Goal: Task Accomplishment & Management: Manage account settings

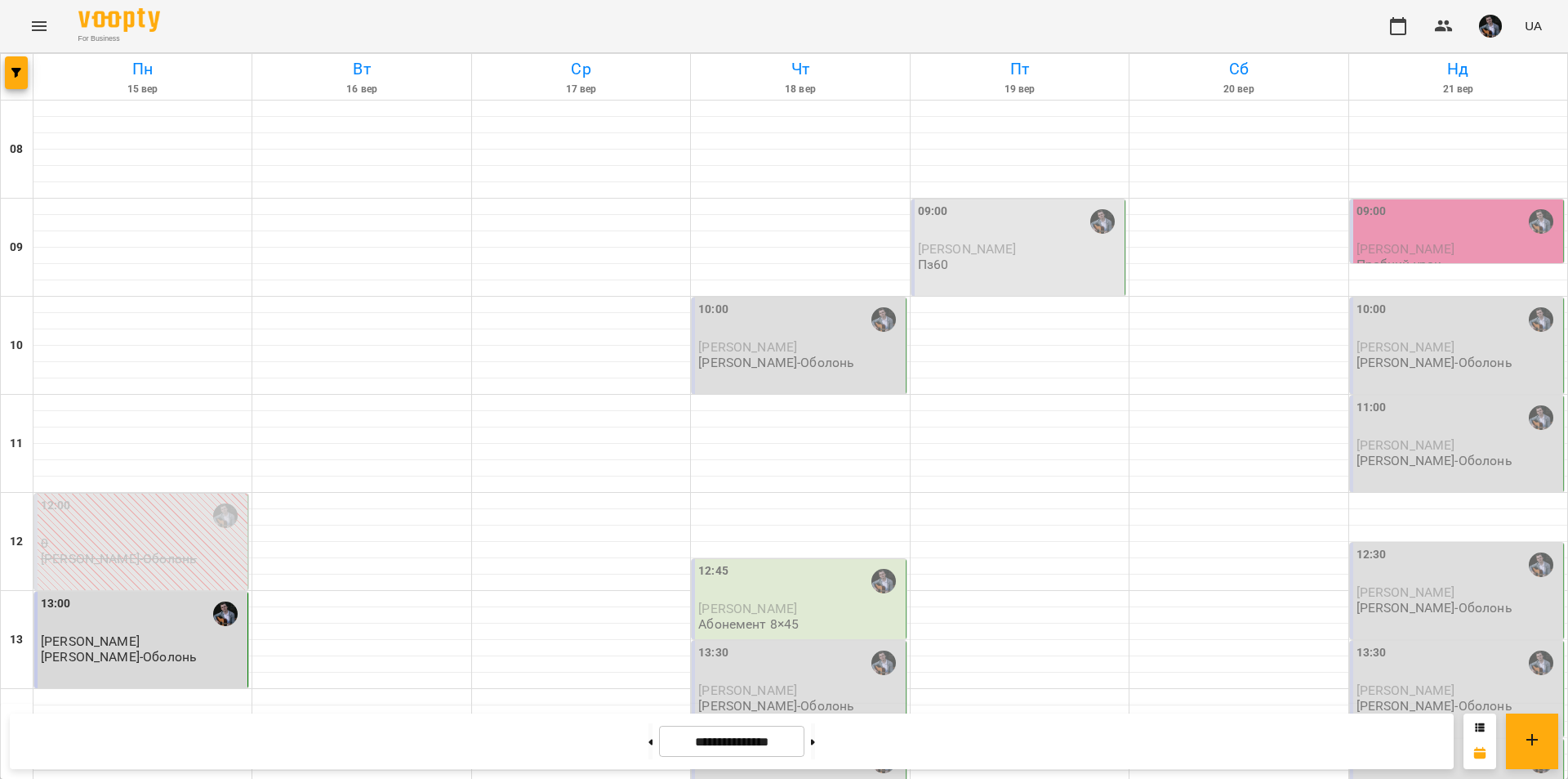
scroll to position [419, 0]
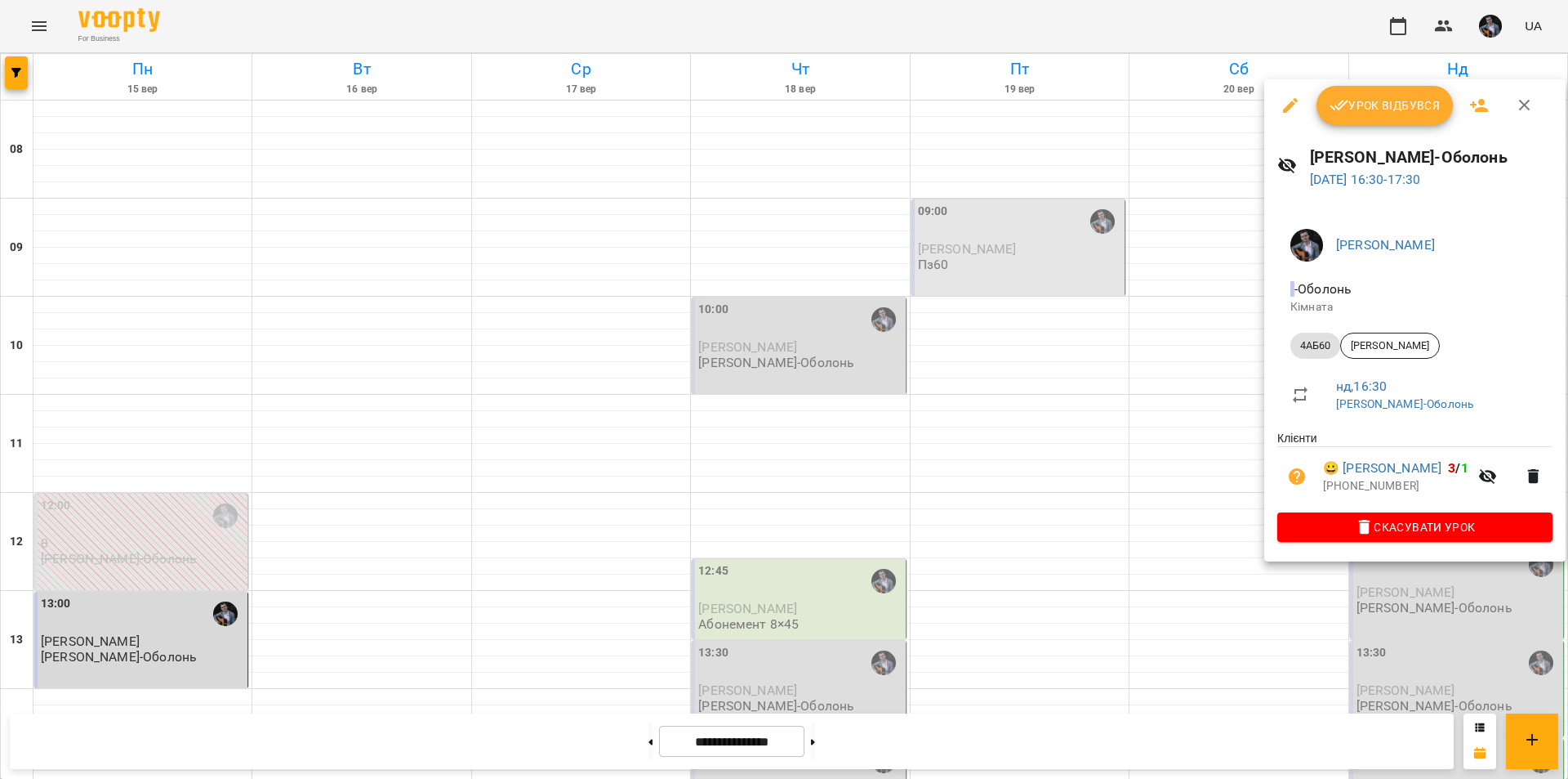
click at [1125, 636] on div at bounding box center [784, 390] width 1568 height 779
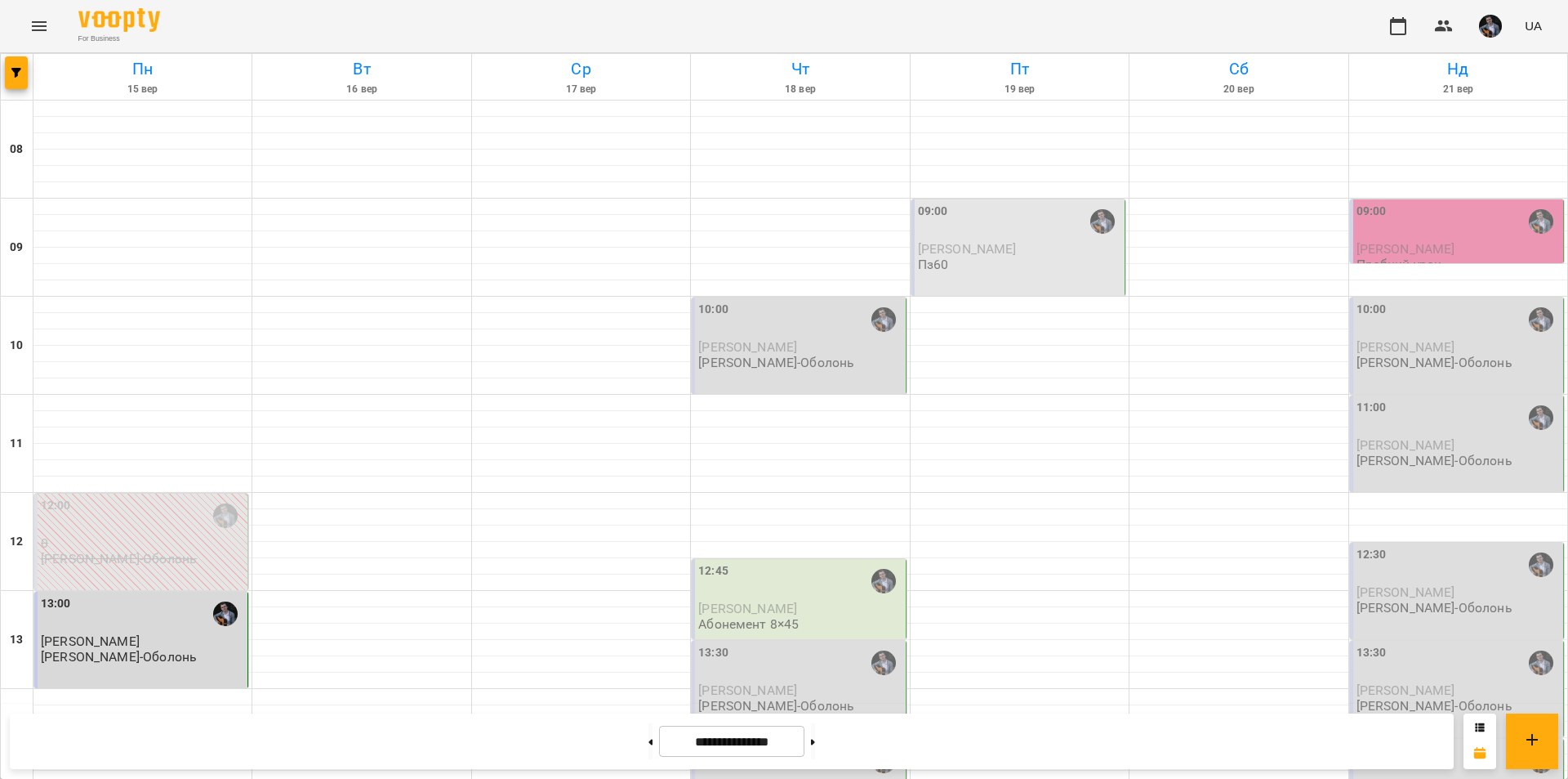
scroll to position [671, 0]
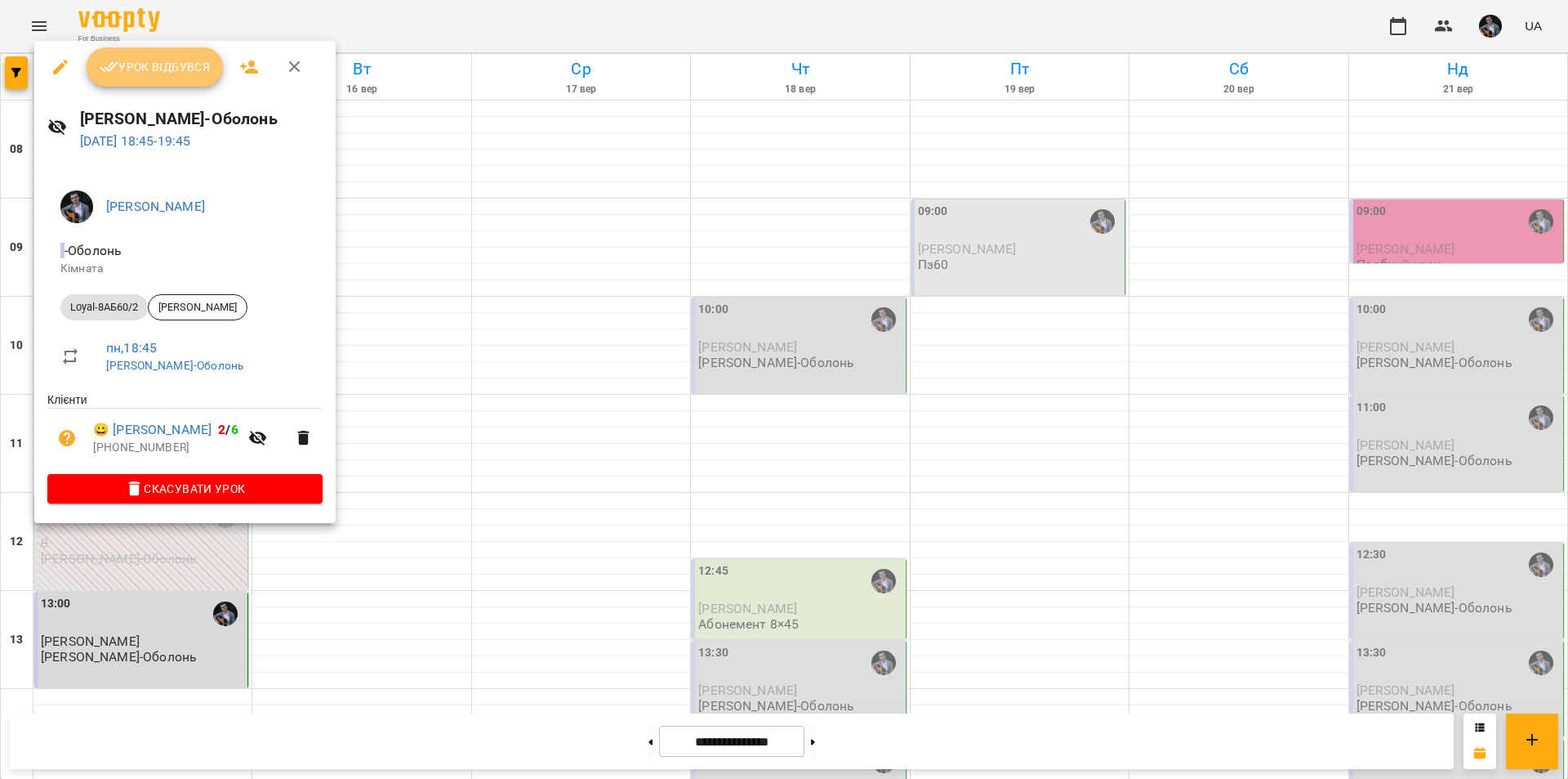
click at [155, 65] on span "Урок відбувся" at bounding box center [155, 67] width 111 height 20
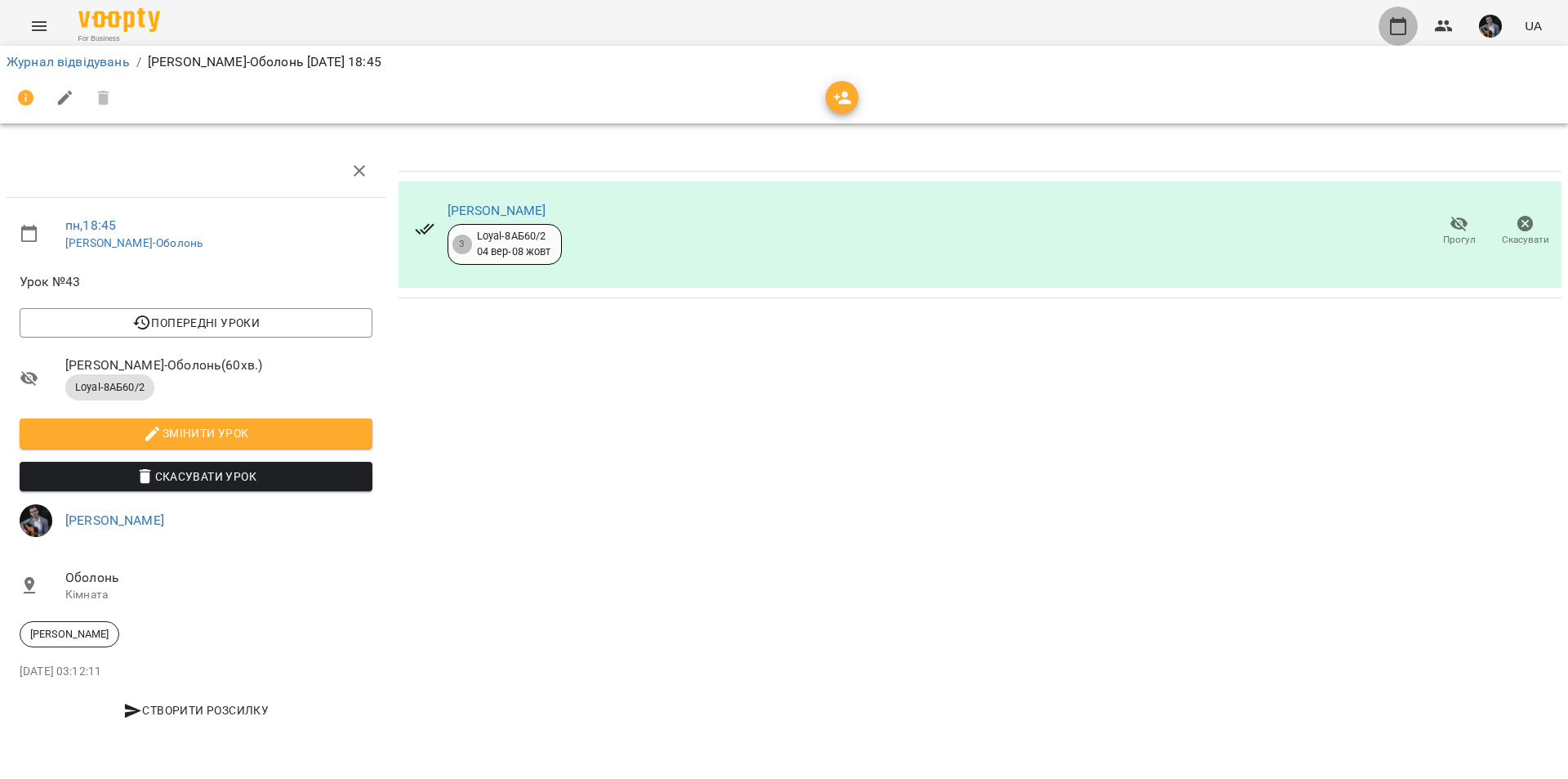
click at [1397, 27] on icon "button" at bounding box center [1398, 26] width 20 height 20
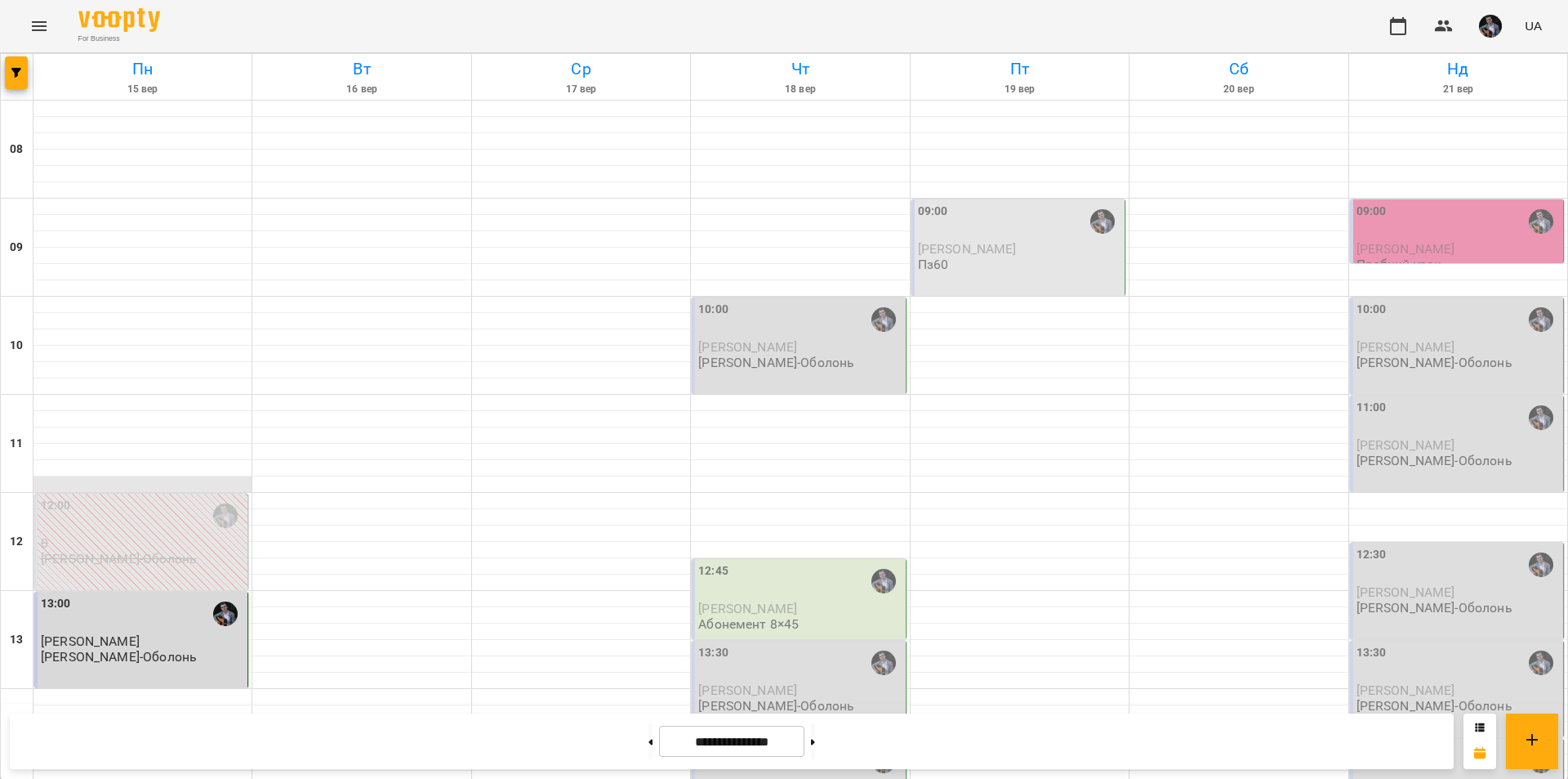
scroll to position [671, 0]
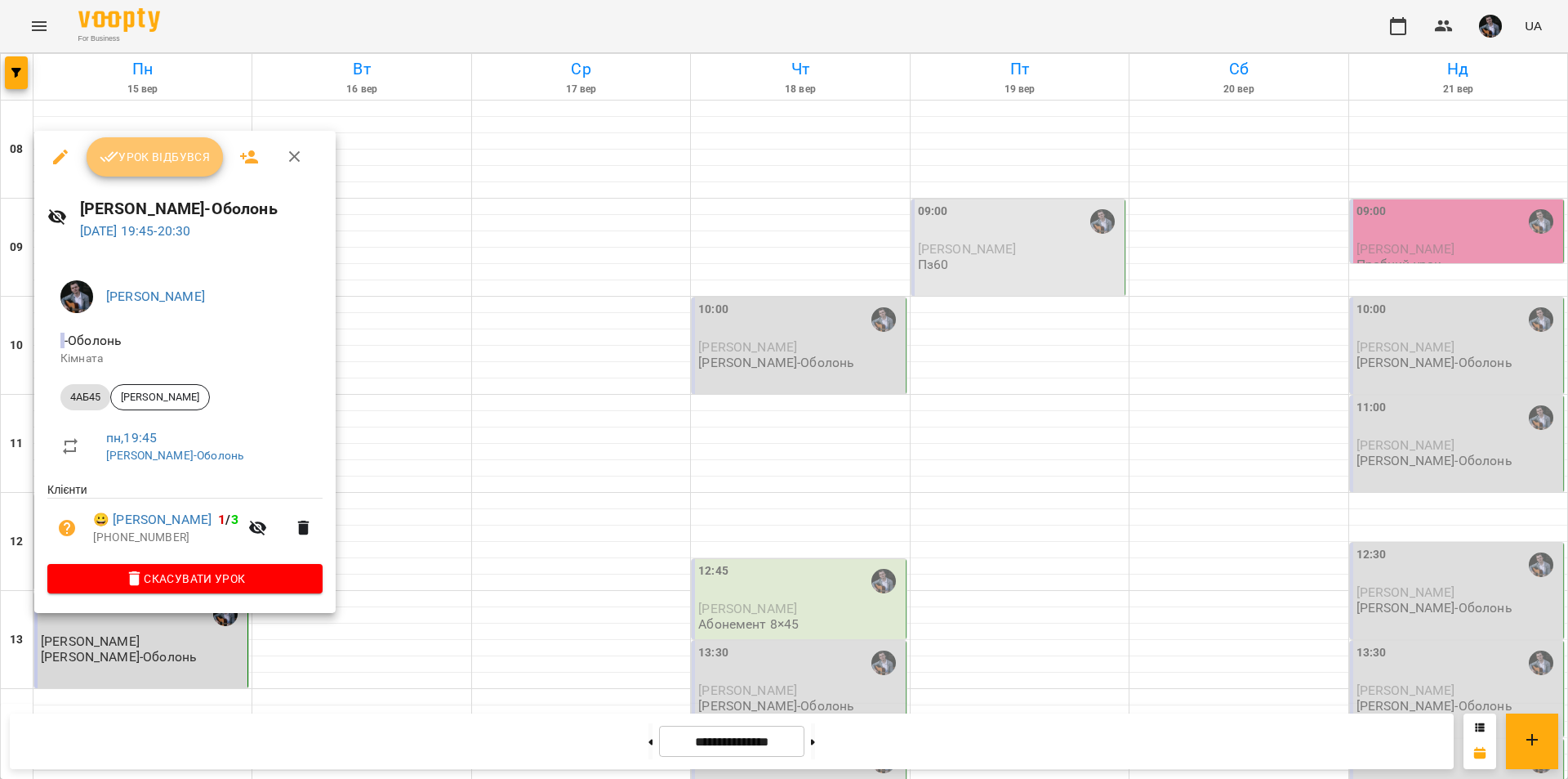
click at [193, 166] on span "Урок відбувся" at bounding box center [155, 157] width 111 height 20
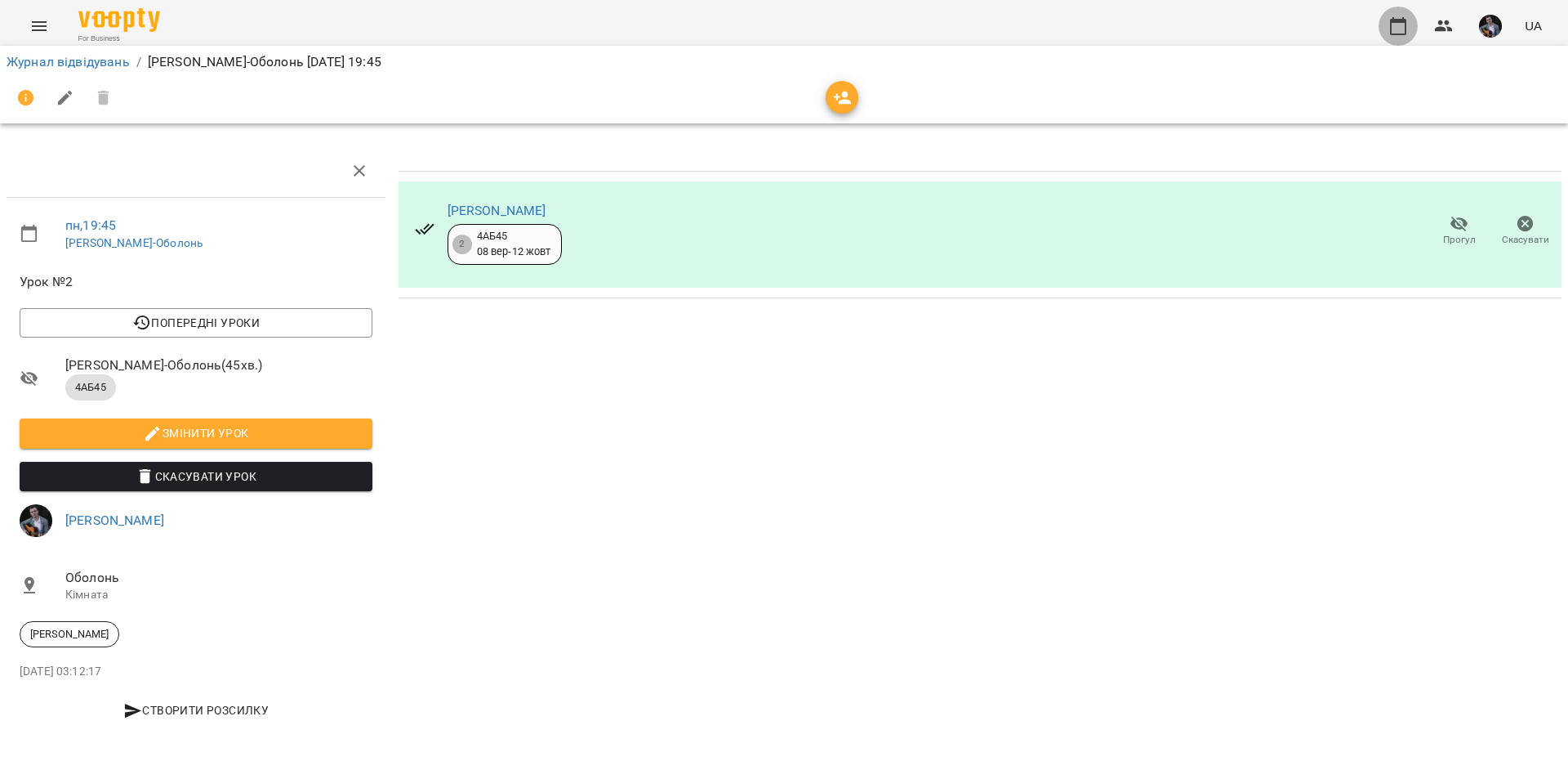
click at [1389, 22] on icon "button" at bounding box center [1398, 26] width 20 height 20
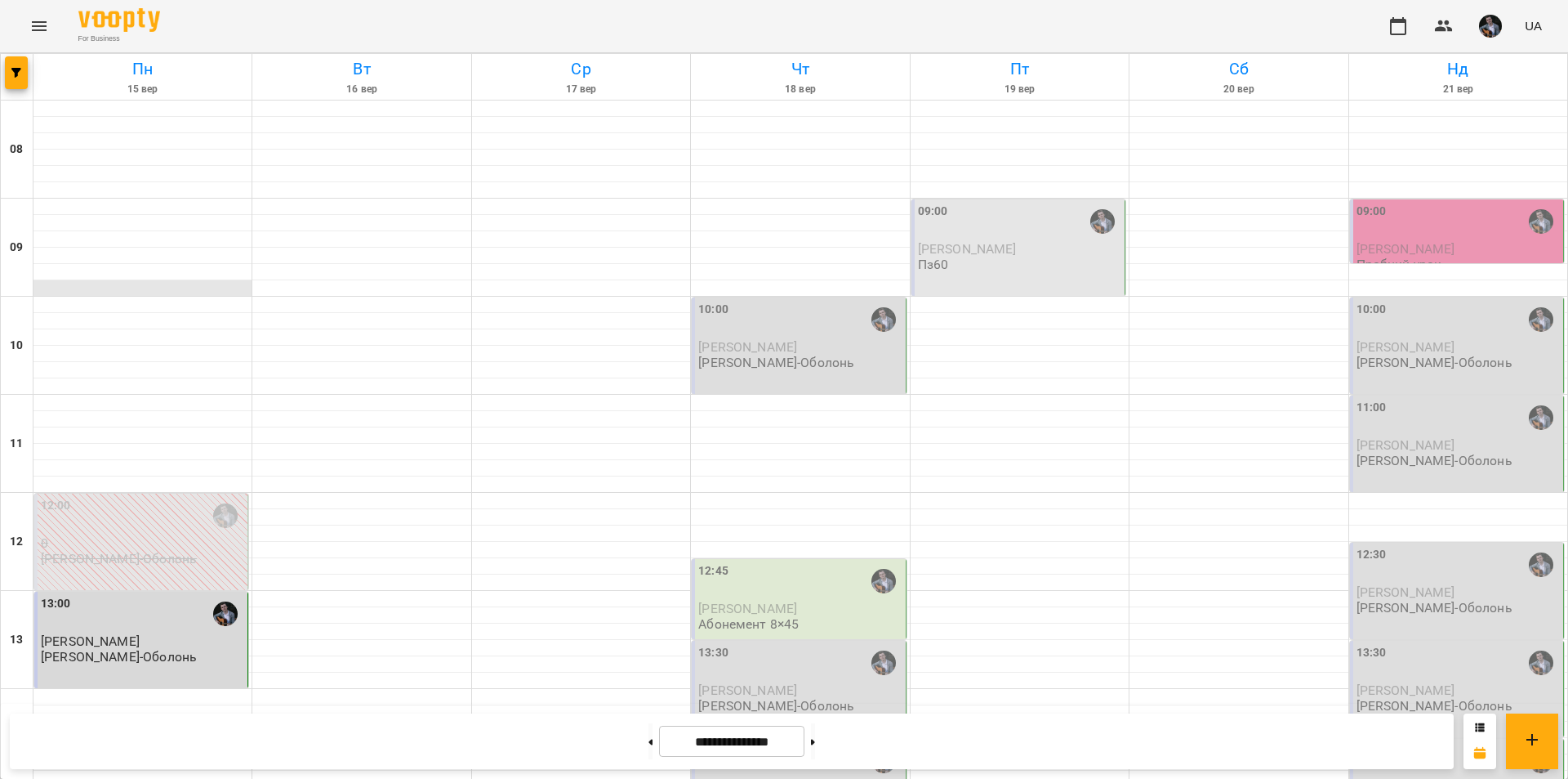
scroll to position [671, 0]
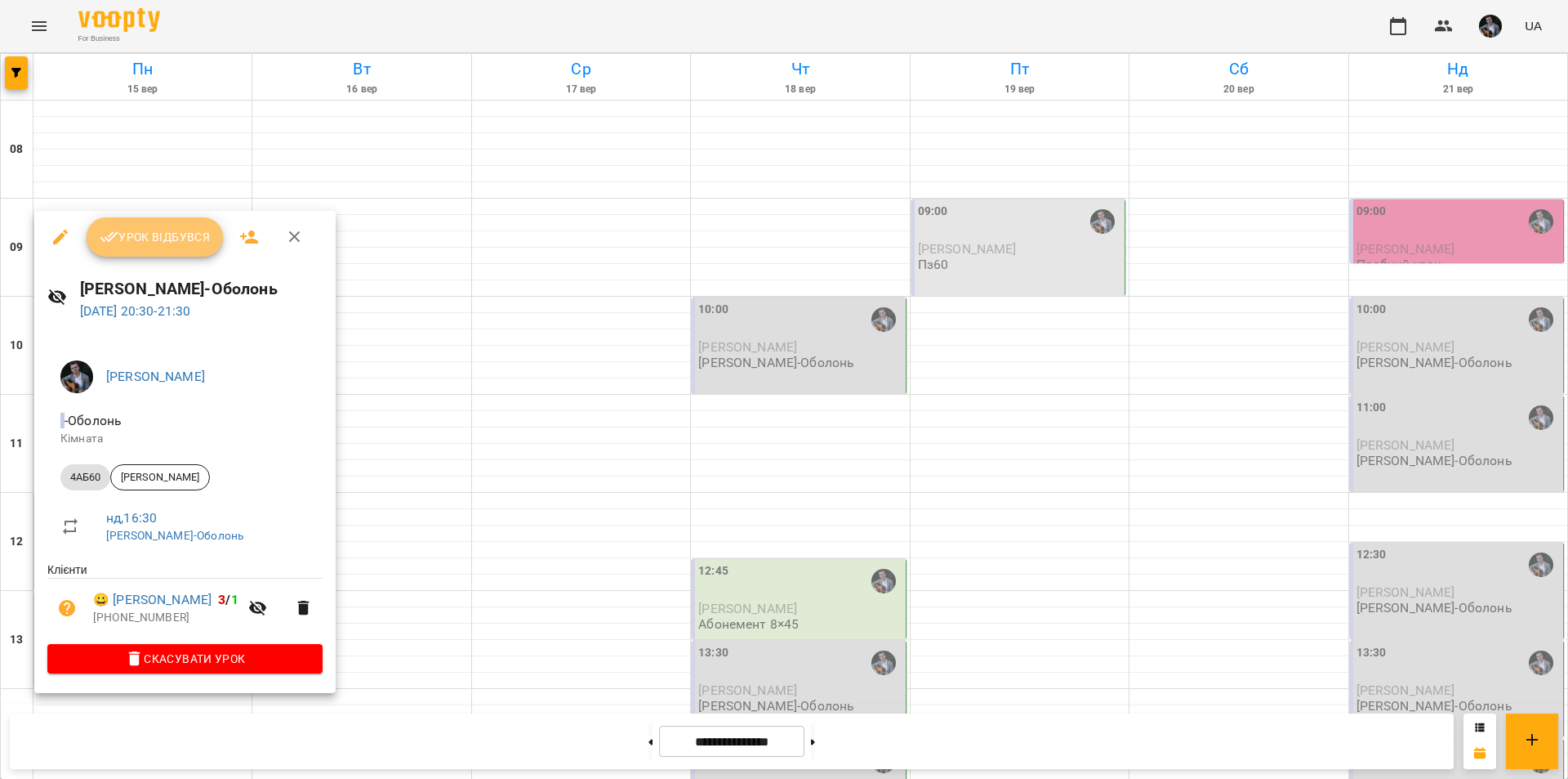
click at [169, 254] on button "Урок відбувся" at bounding box center [155, 237] width 138 height 39
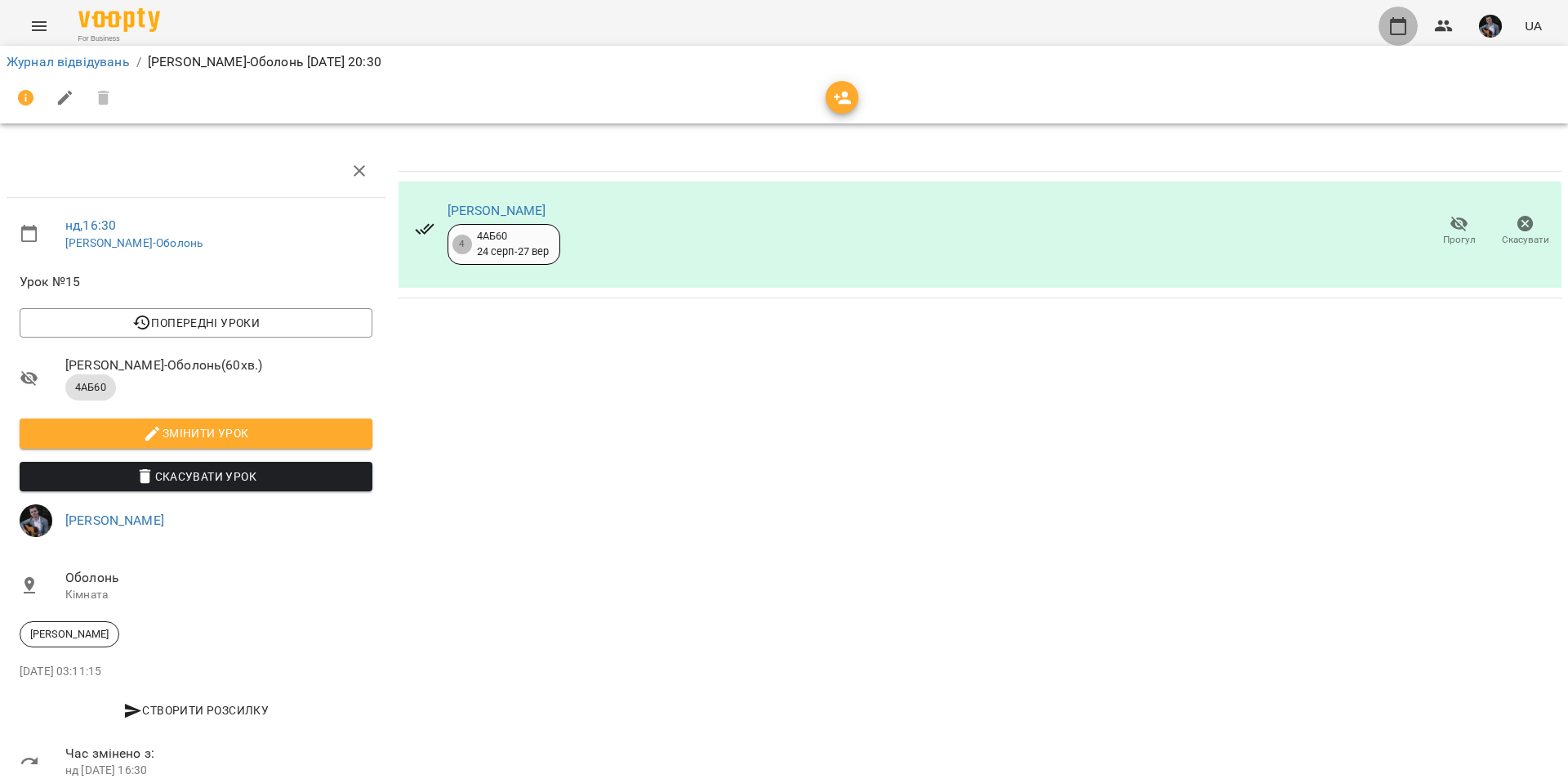
click at [1387, 38] on button "button" at bounding box center [1398, 26] width 39 height 39
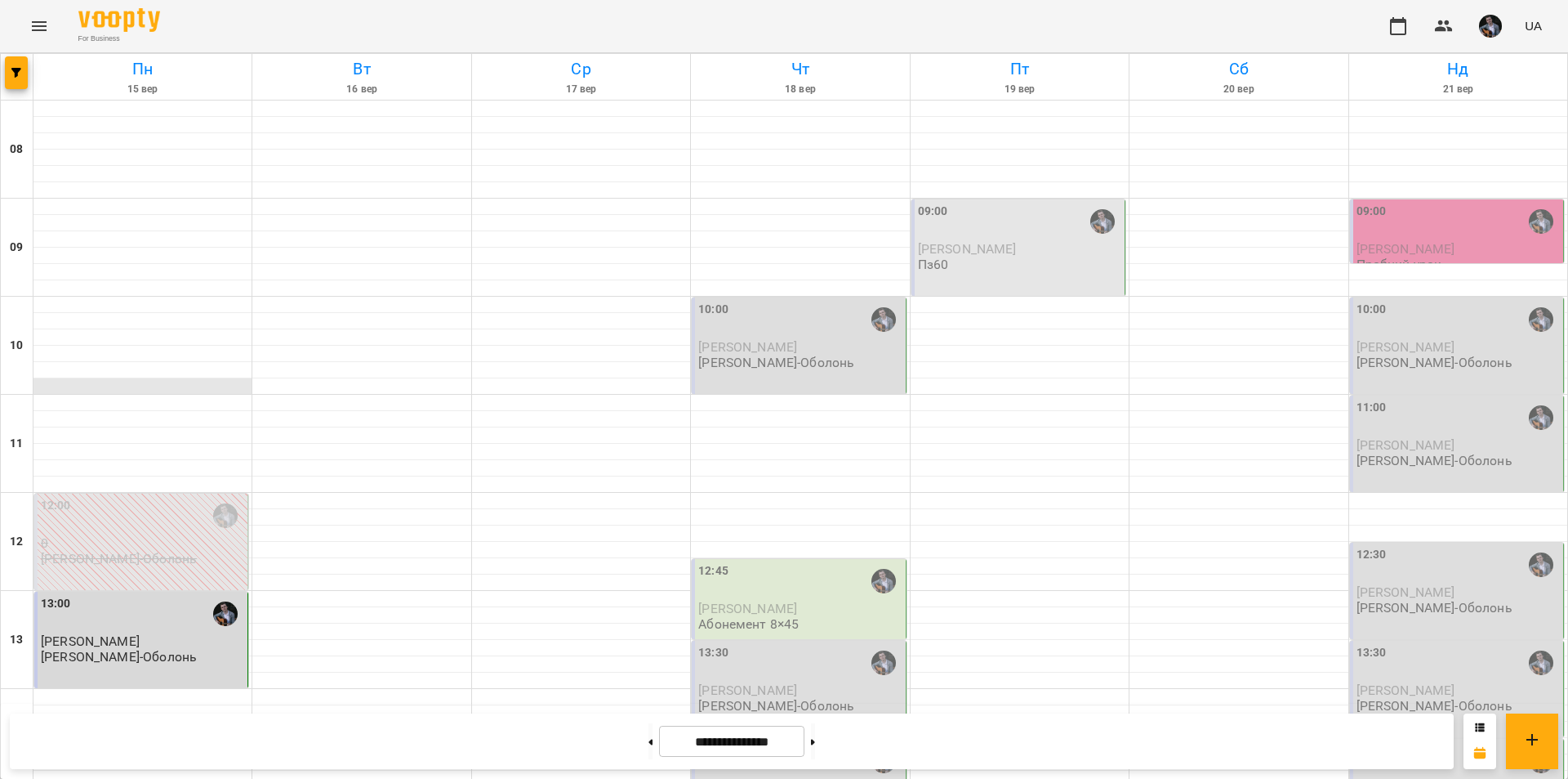
scroll to position [671, 0]
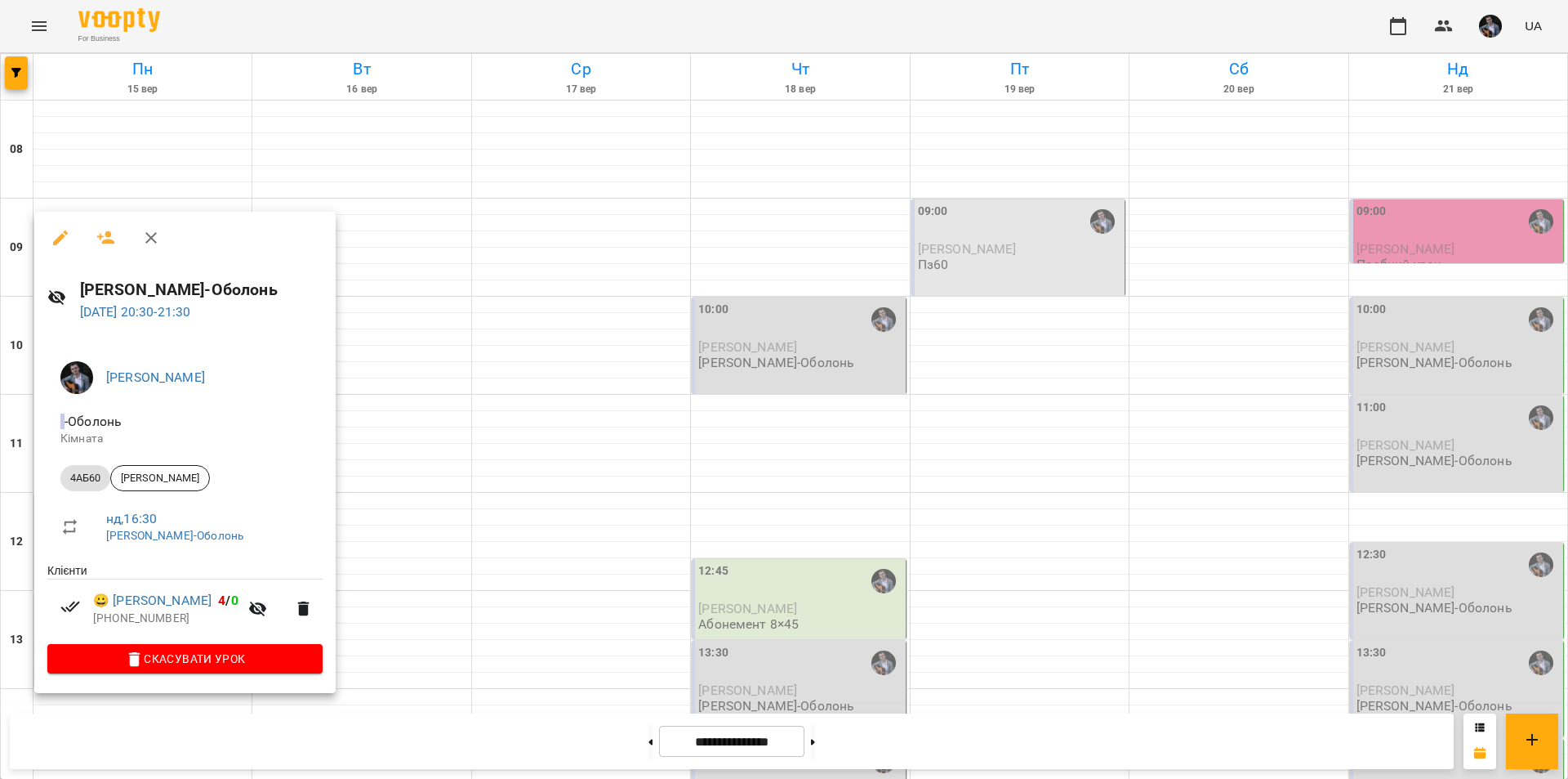
click at [501, 624] on div at bounding box center [784, 390] width 1568 height 779
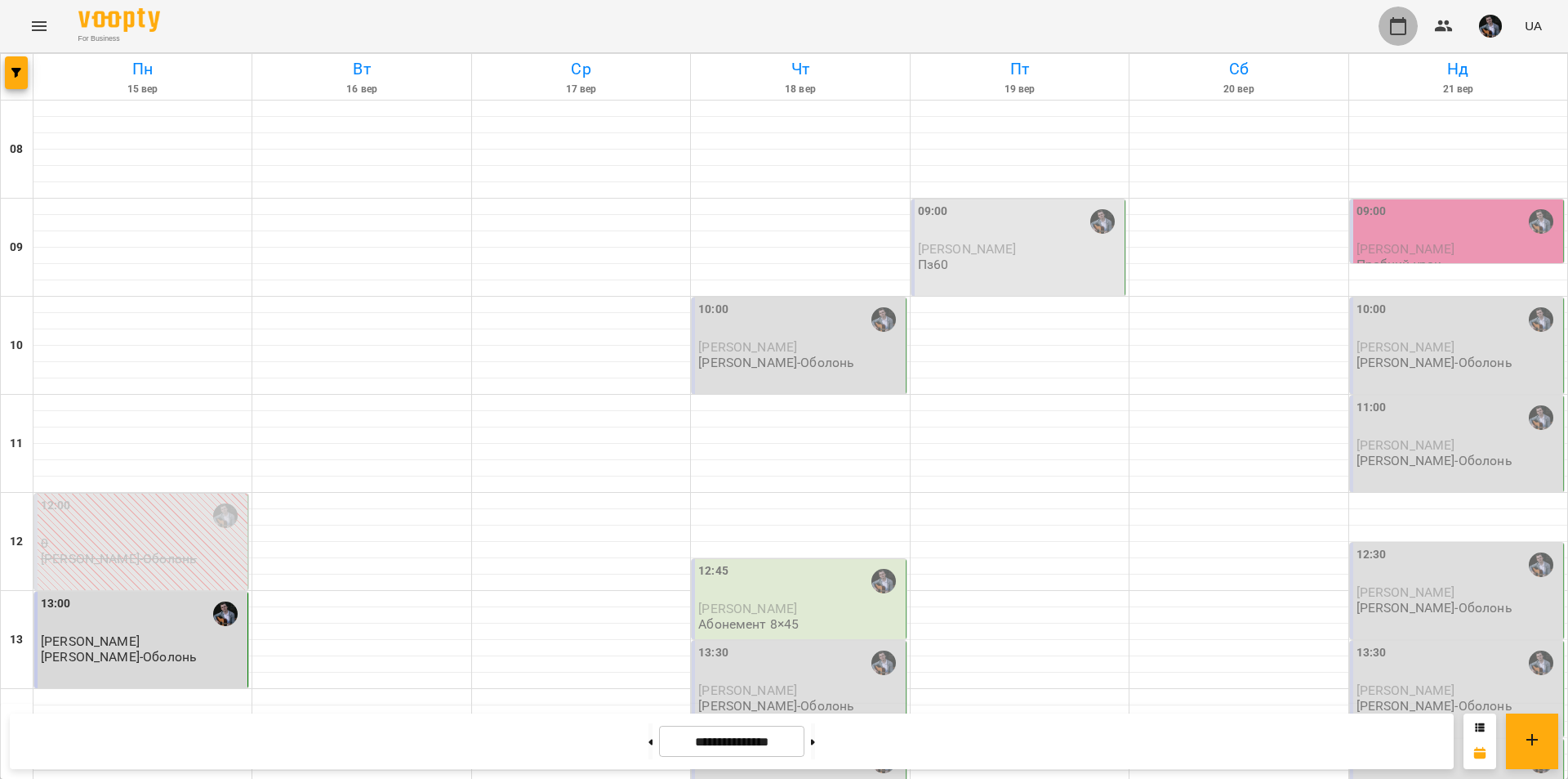
click at [1402, 42] on button "button" at bounding box center [1398, 26] width 39 height 39
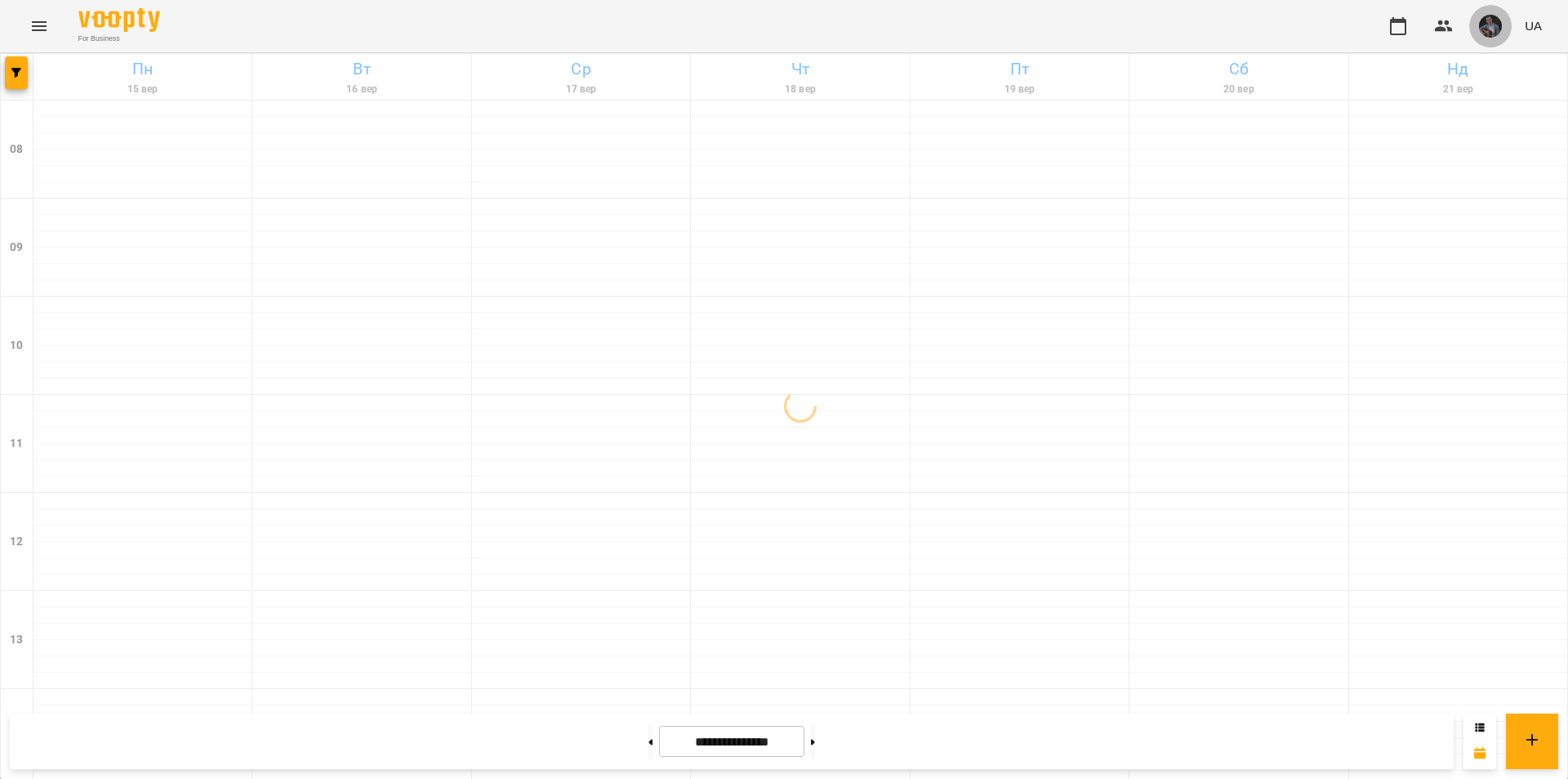
click at [1493, 35] on img "button" at bounding box center [1490, 25] width 22 height 22
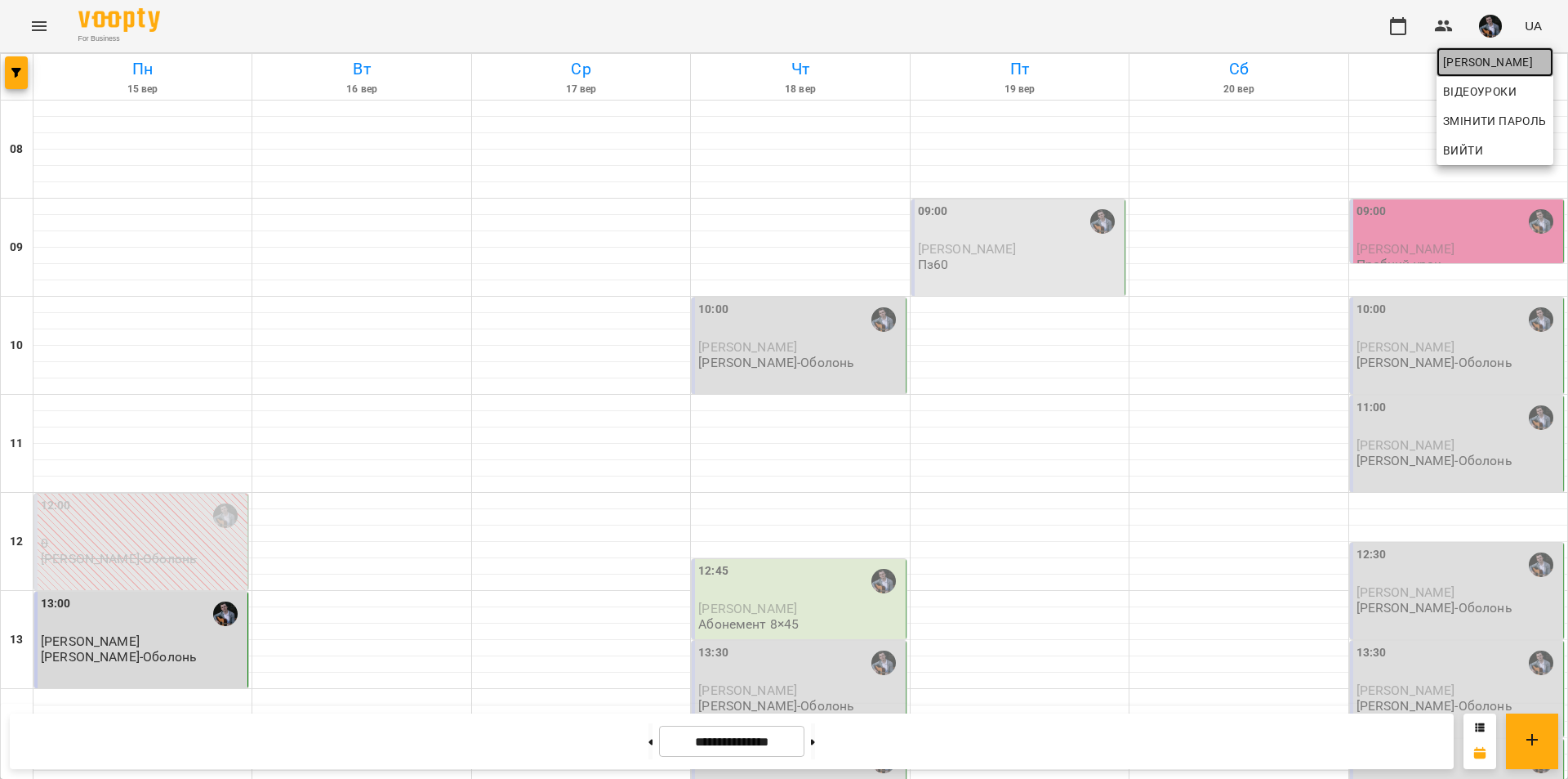
click at [1487, 68] on span "[PERSON_NAME]" at bounding box center [1495, 62] width 103 height 20
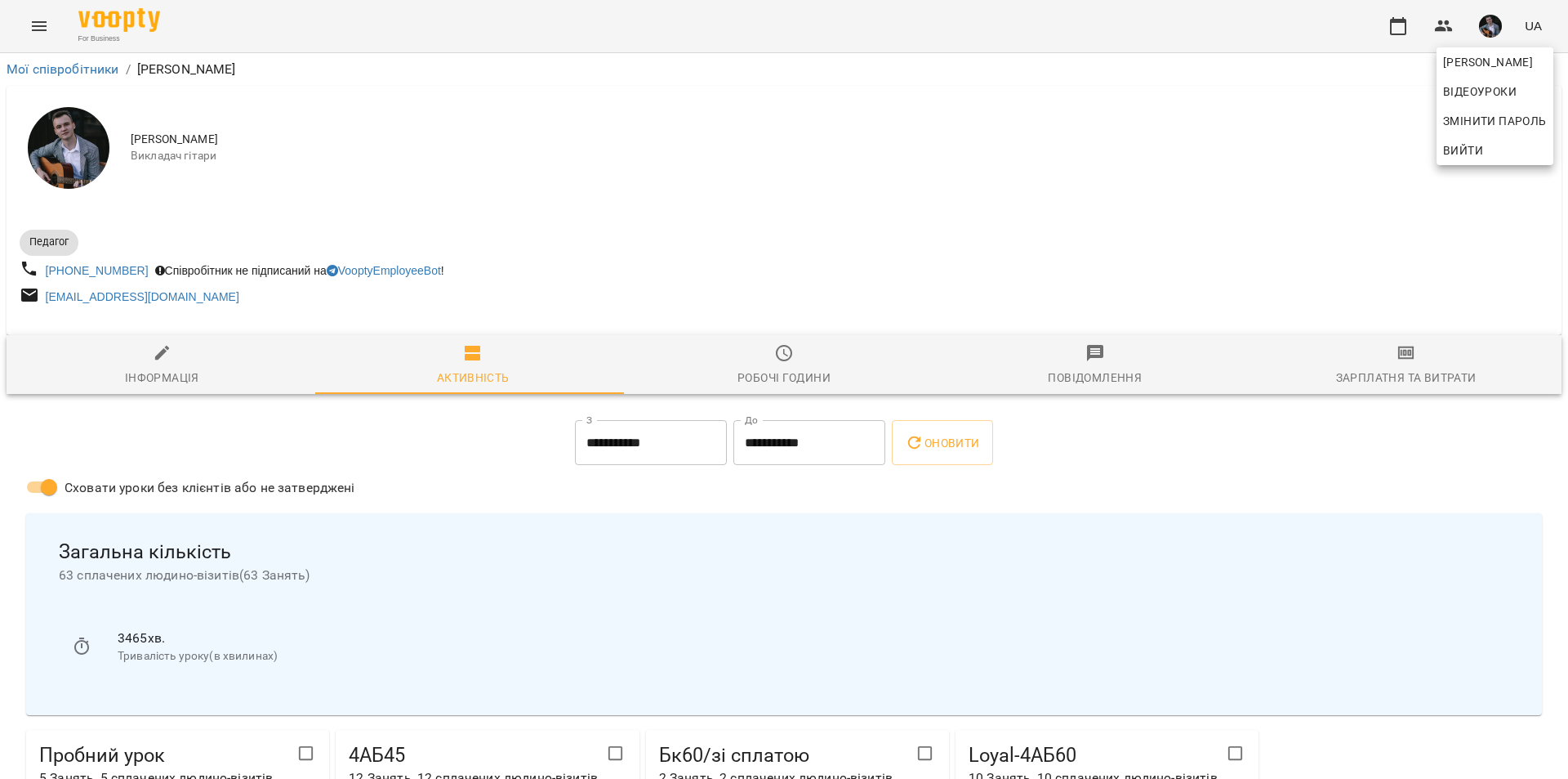
click at [1392, 362] on div at bounding box center [784, 390] width 1568 height 779
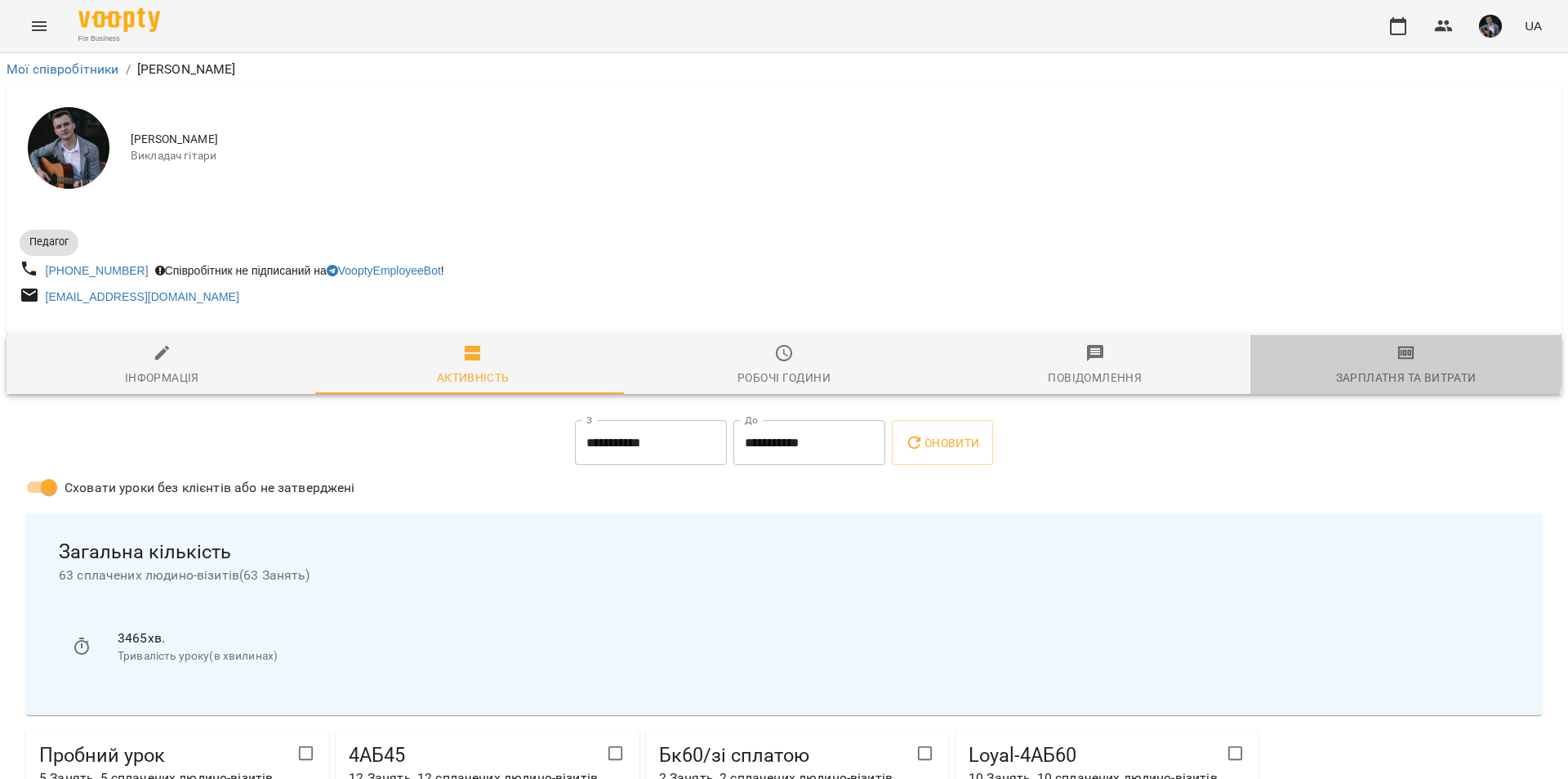
click at [1401, 356] on icon "button" at bounding box center [1407, 352] width 12 height 7
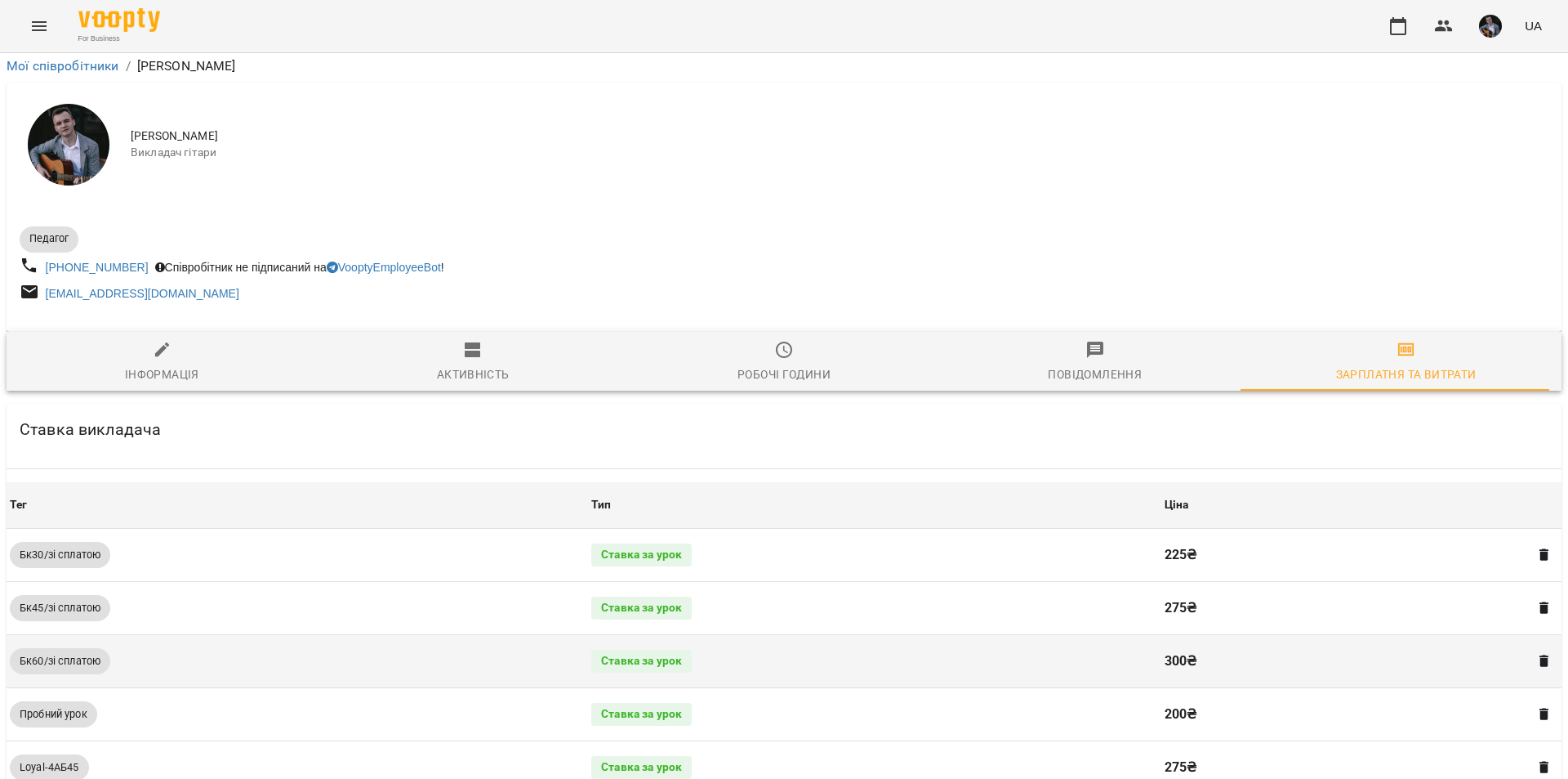
scroll to position [2363, 0]
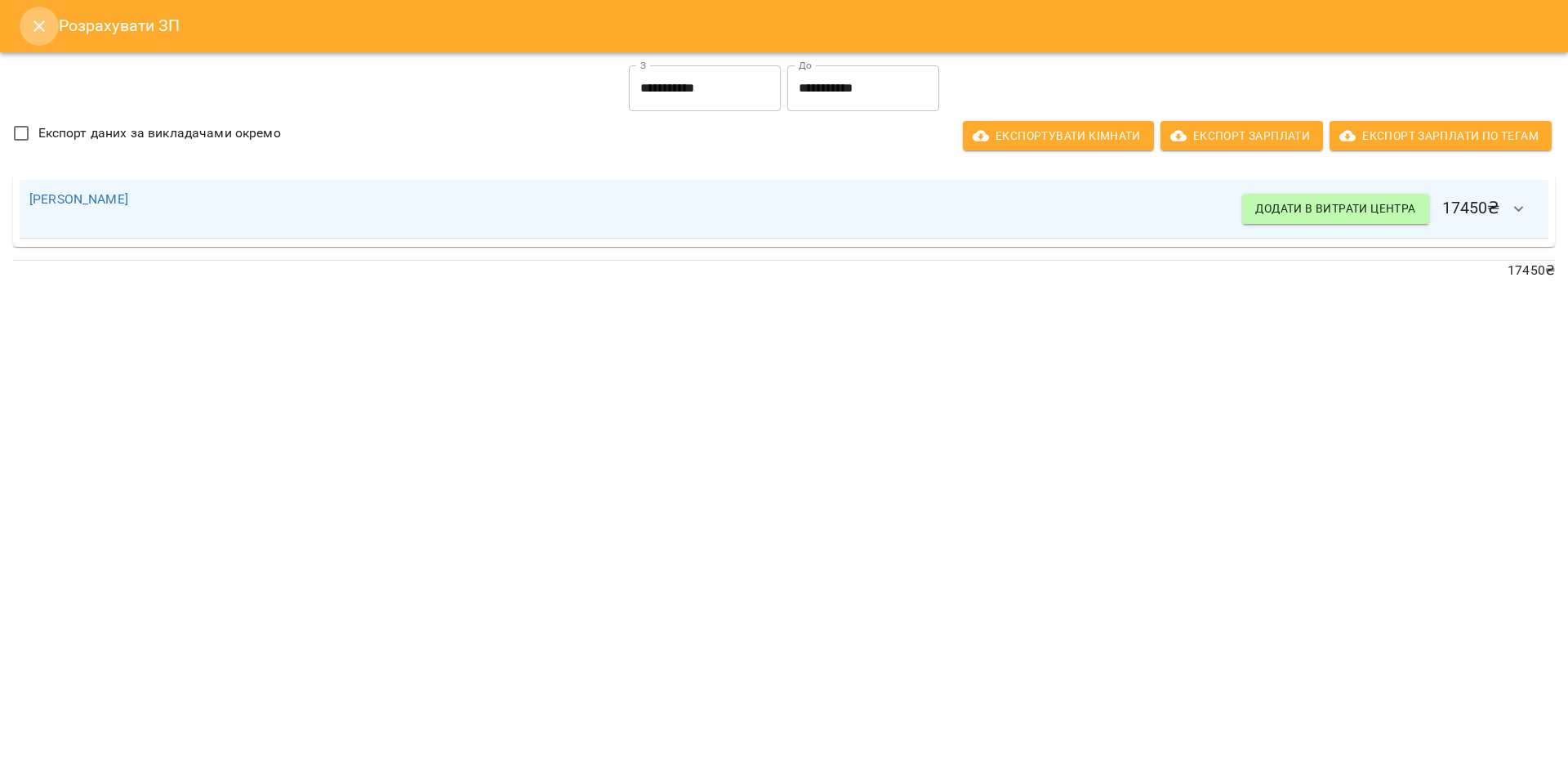
click at [42, 36] on button "Close" at bounding box center [39, 26] width 39 height 39
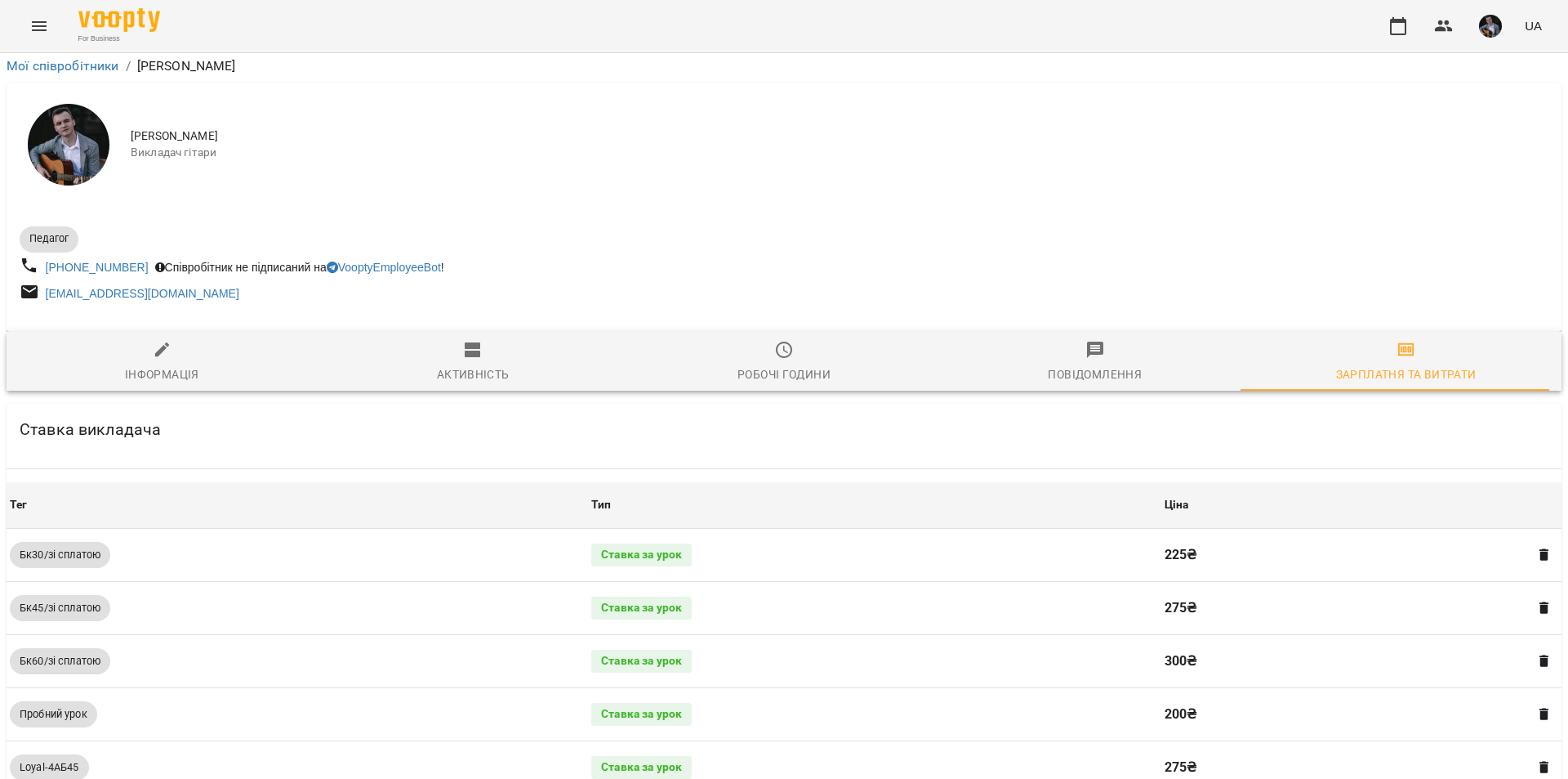
scroll to position [0, 0]
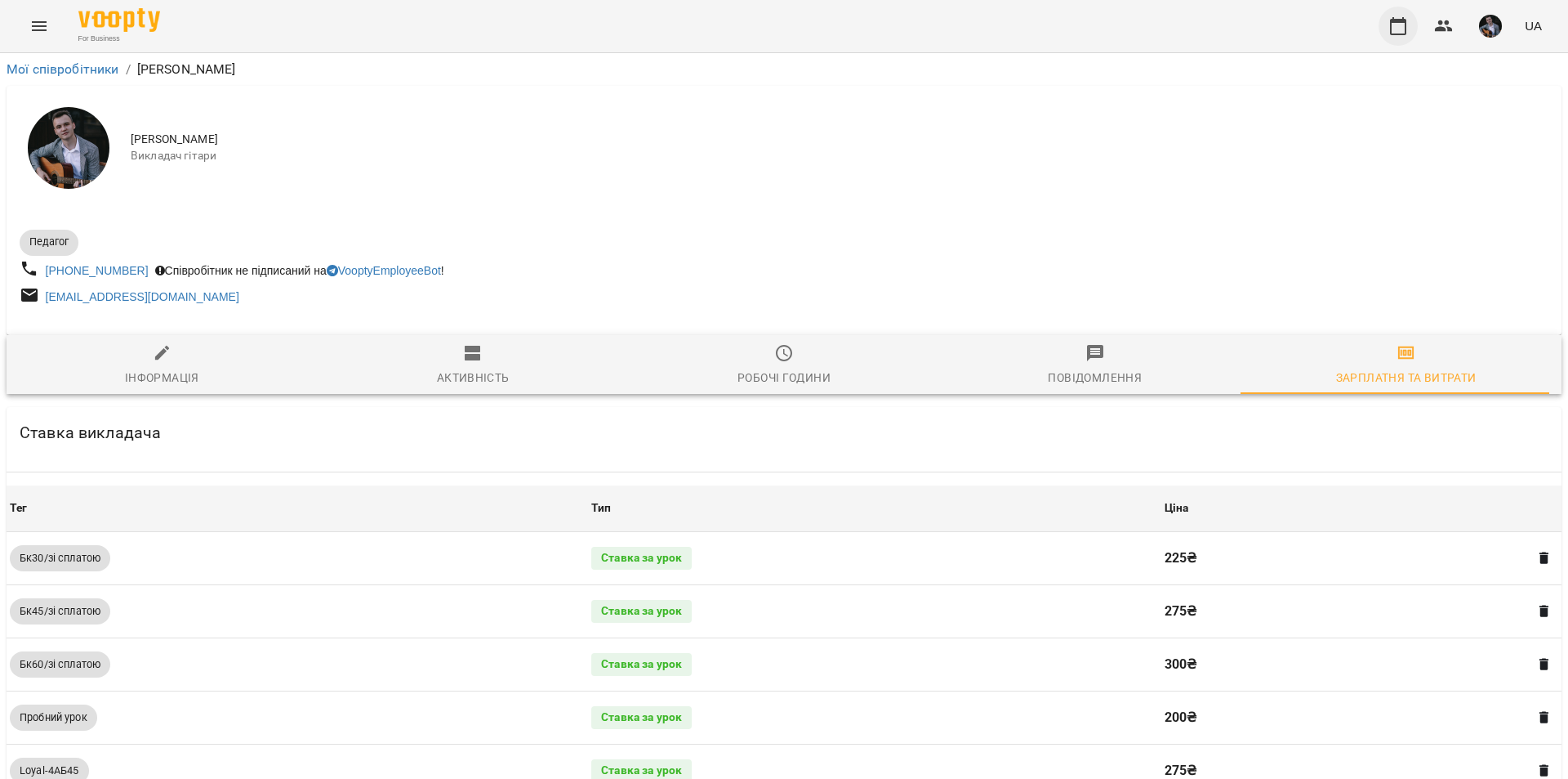
click at [1403, 33] on icon "button" at bounding box center [1398, 26] width 17 height 18
